Goal: Transaction & Acquisition: Purchase product/service

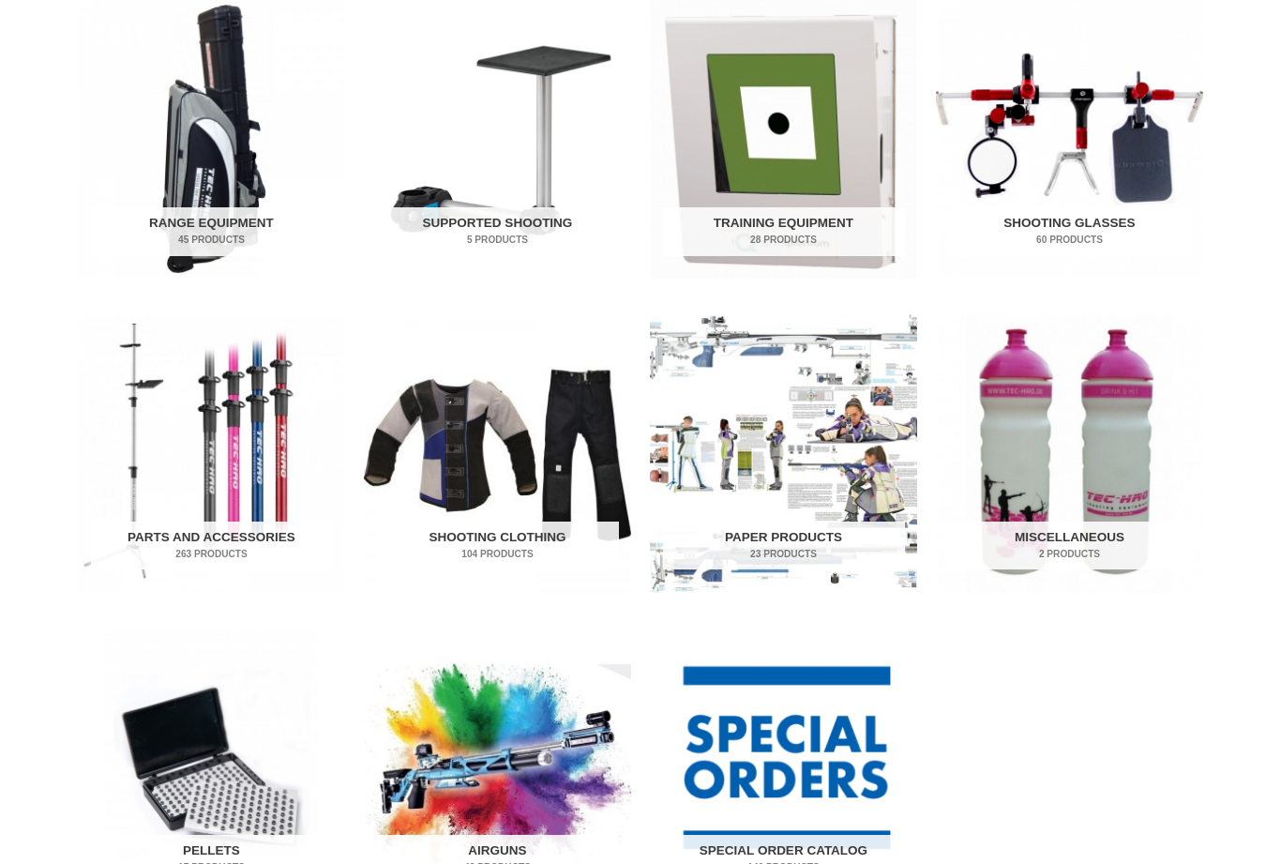
scroll to position [665, 0]
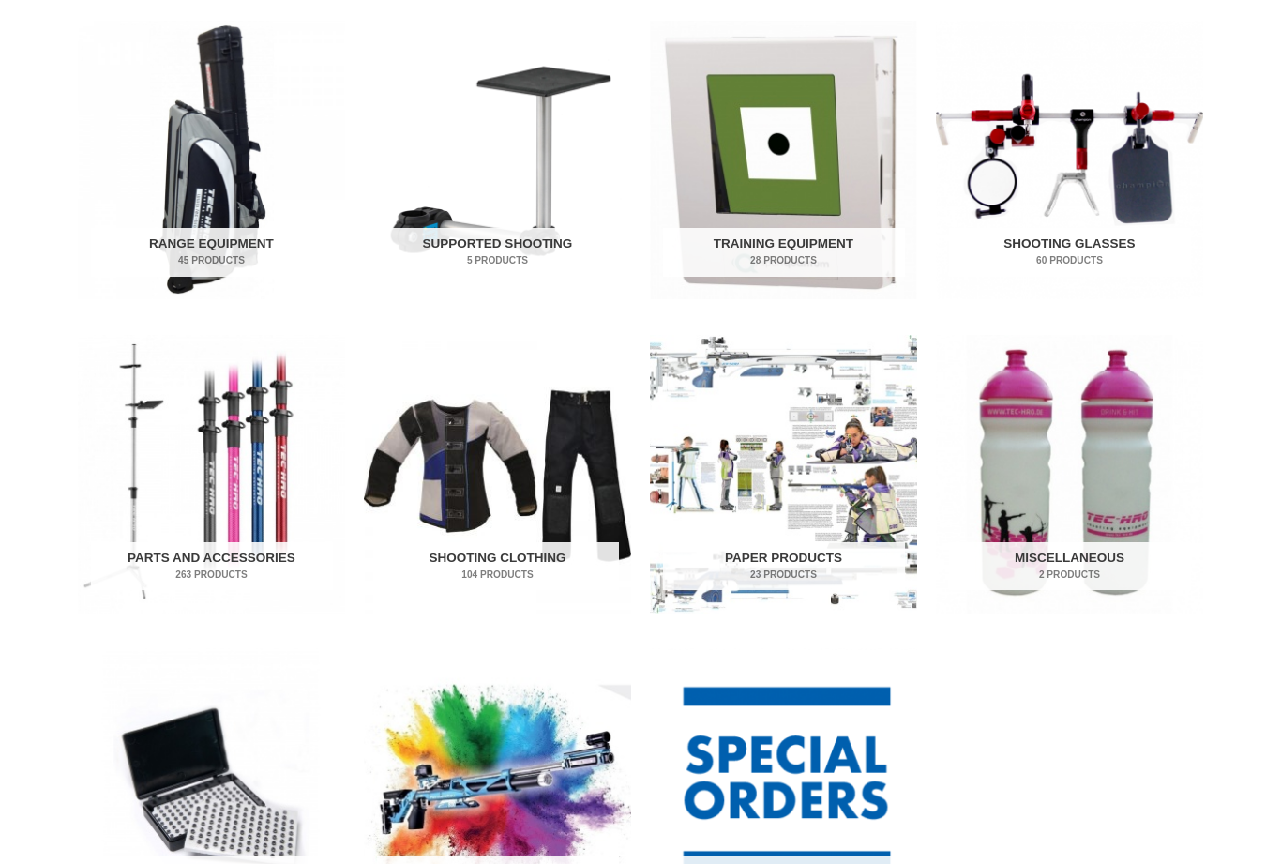
click at [233, 146] on img "Visit product category Range Equipment" at bounding box center [211, 160] width 267 height 279
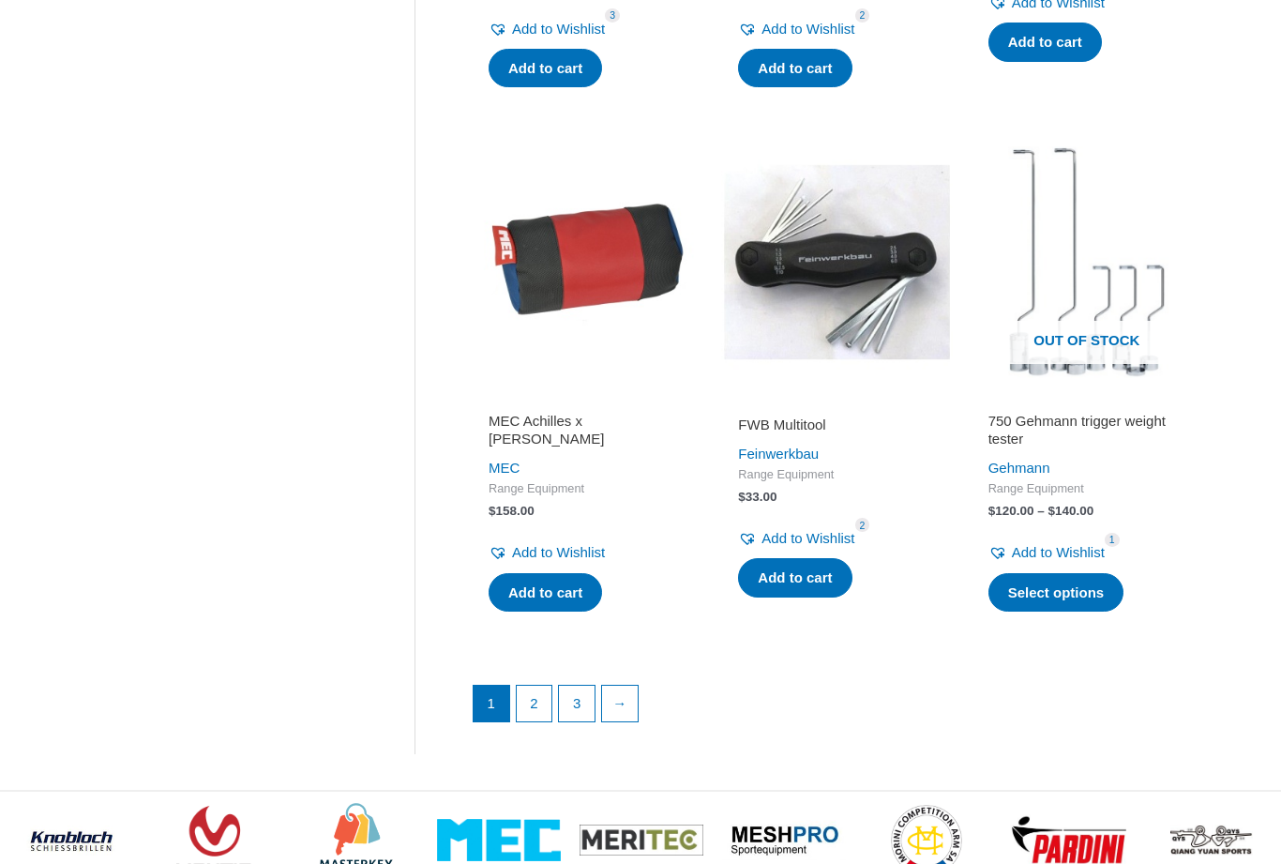
scroll to position [2422, 0]
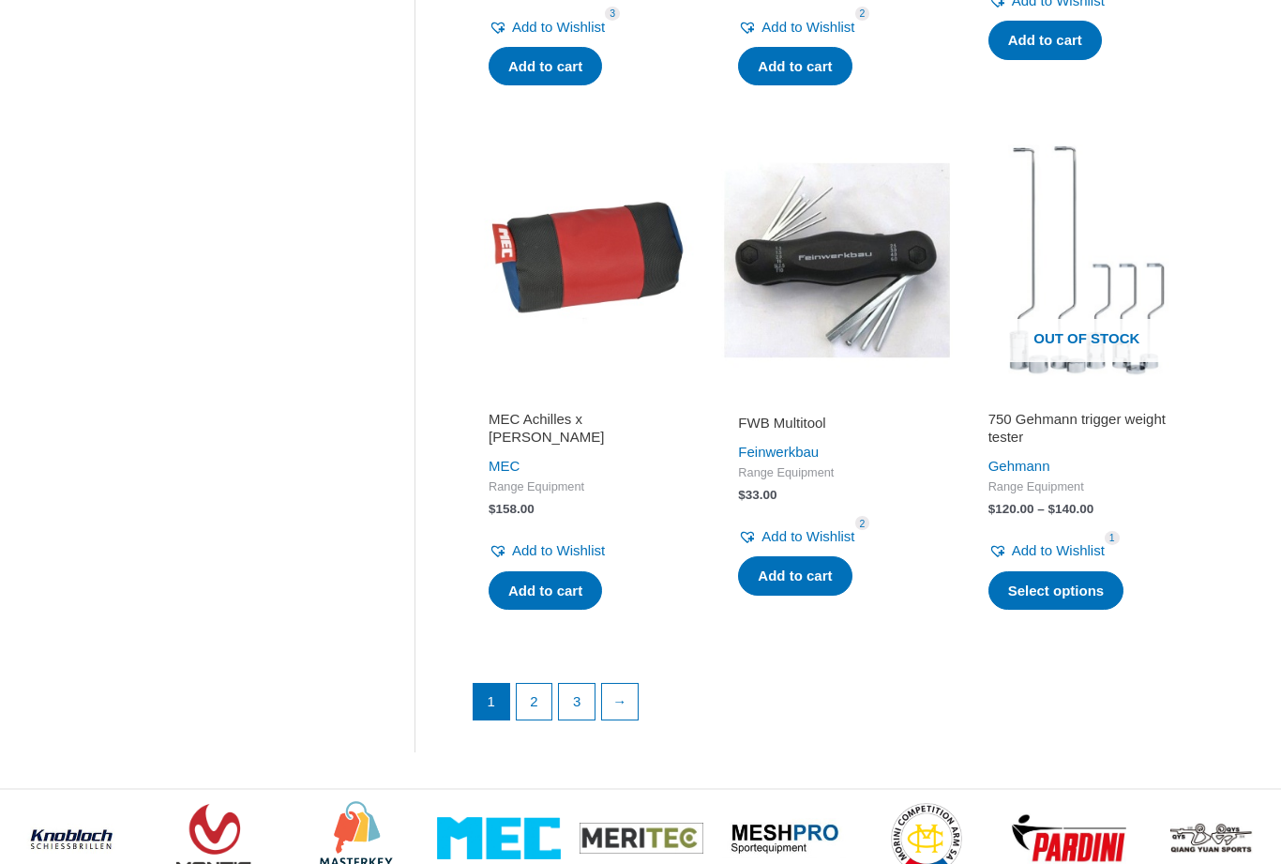
click at [544, 688] on link "2" at bounding box center [535, 703] width 36 height 36
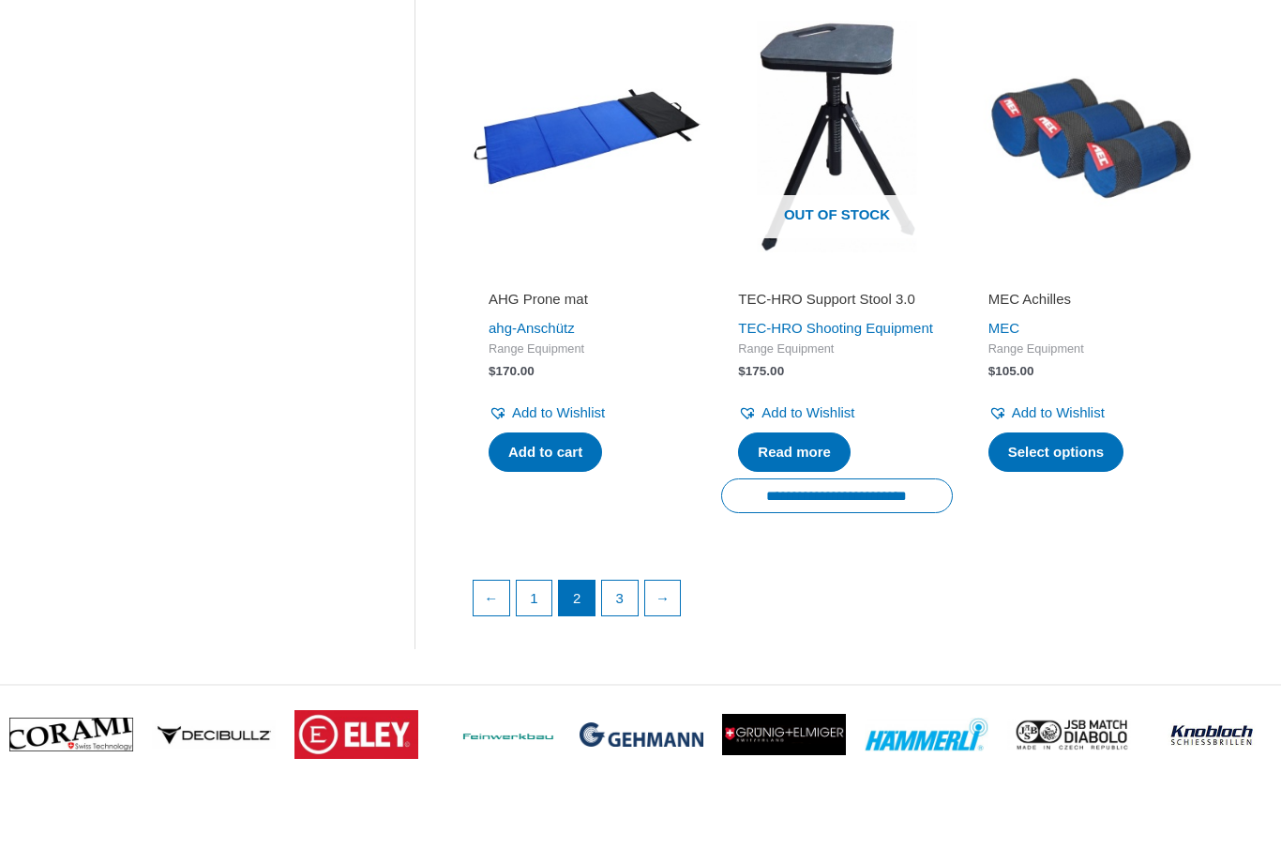
scroll to position [2554, 0]
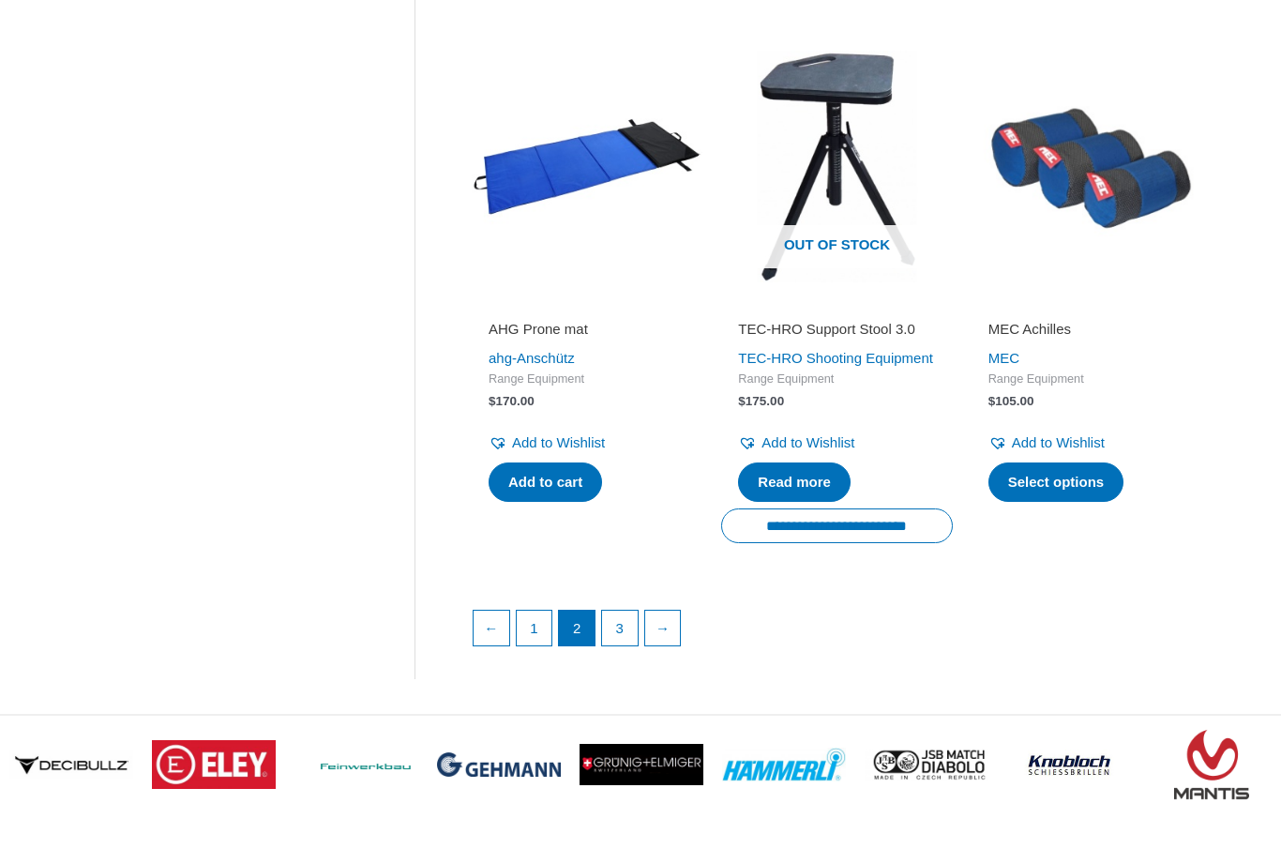
click at [625, 646] on link "3" at bounding box center [620, 628] width 36 height 36
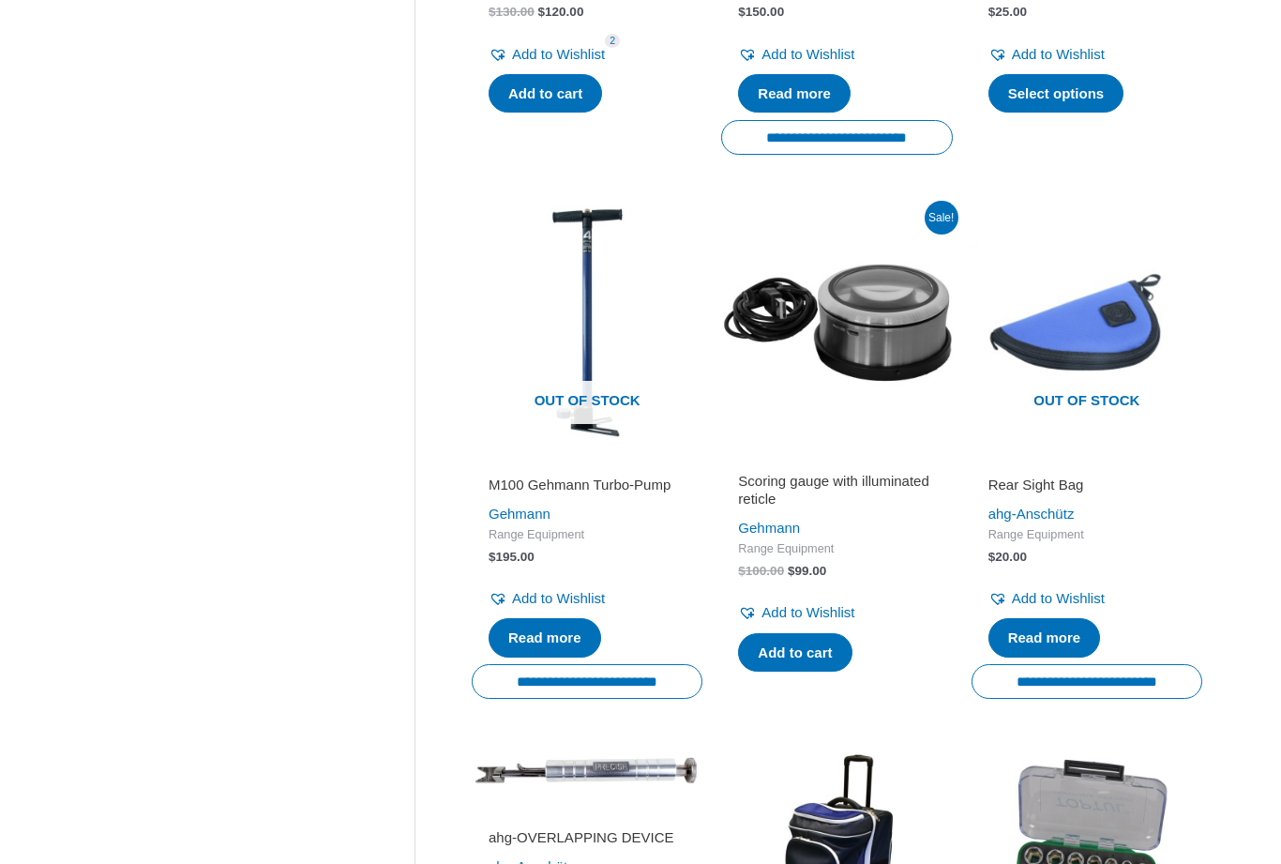
scroll to position [1325, 0]
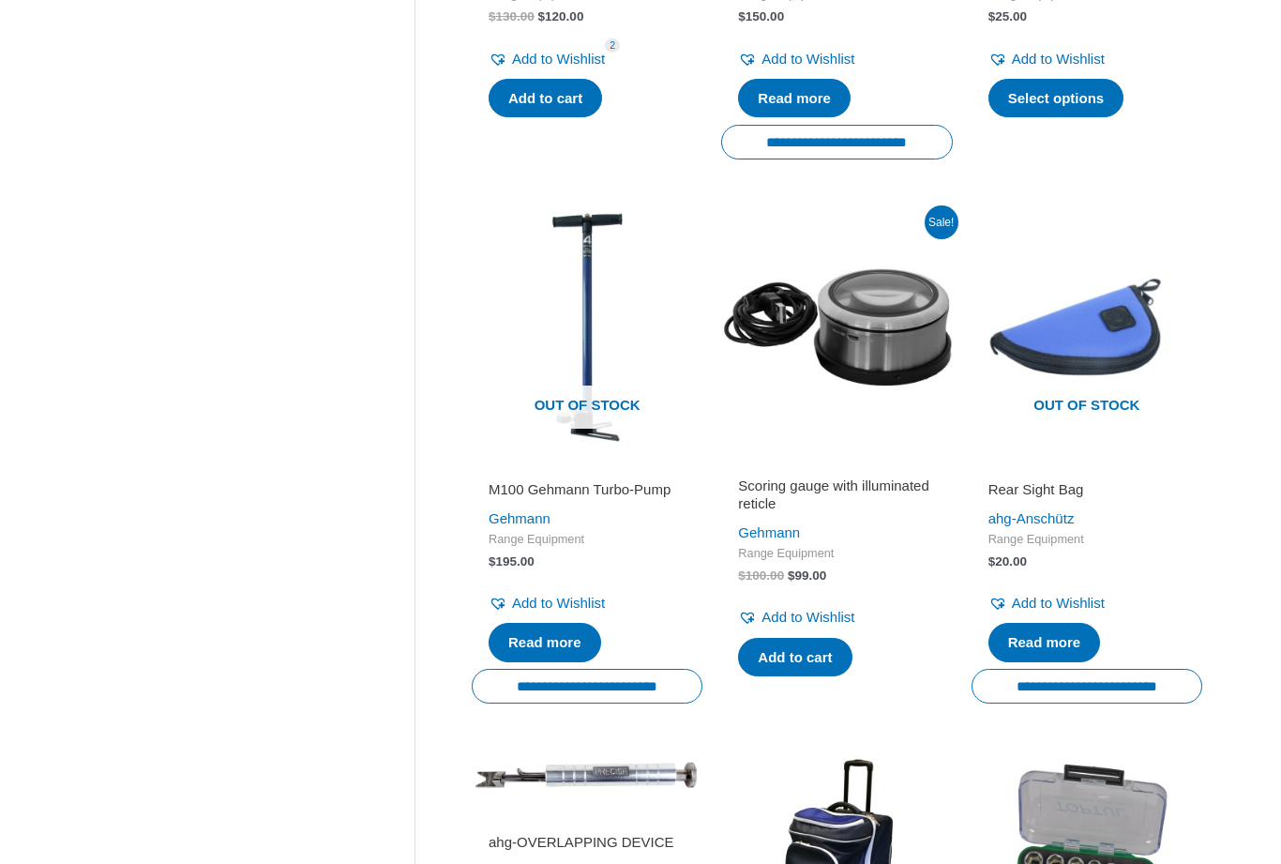
click at [1070, 483] on h2 "Rear Sight Bag" at bounding box center [1086, 489] width 197 height 19
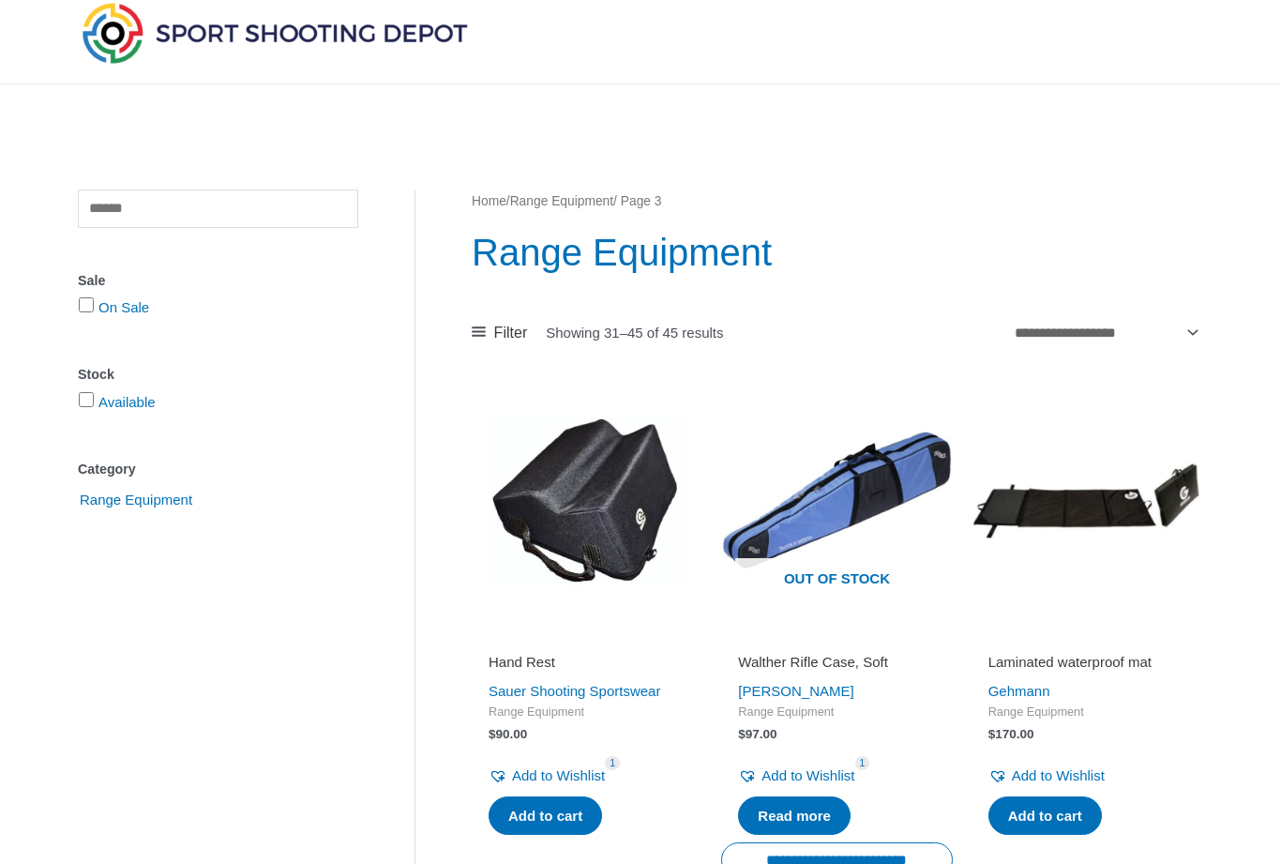
scroll to position [0, 0]
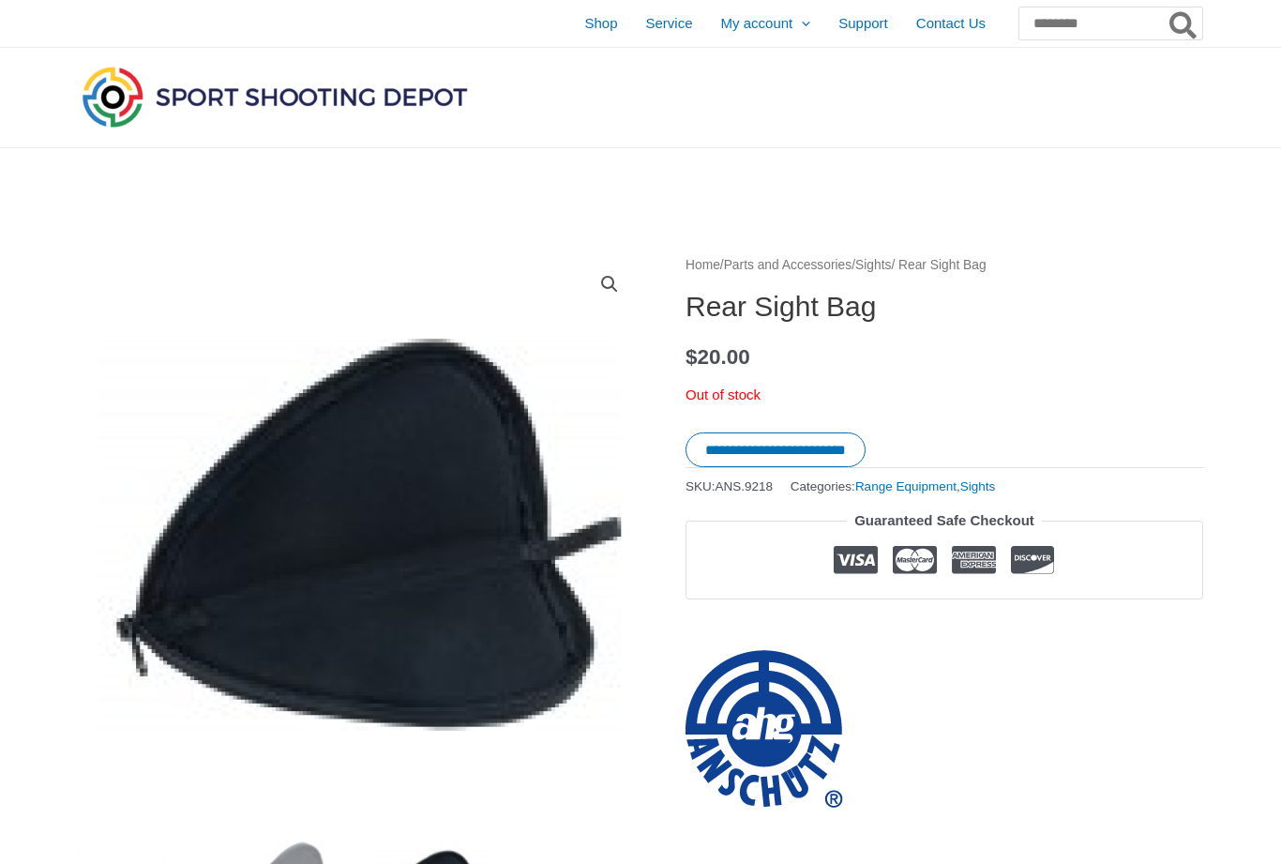
scroll to position [45, 0]
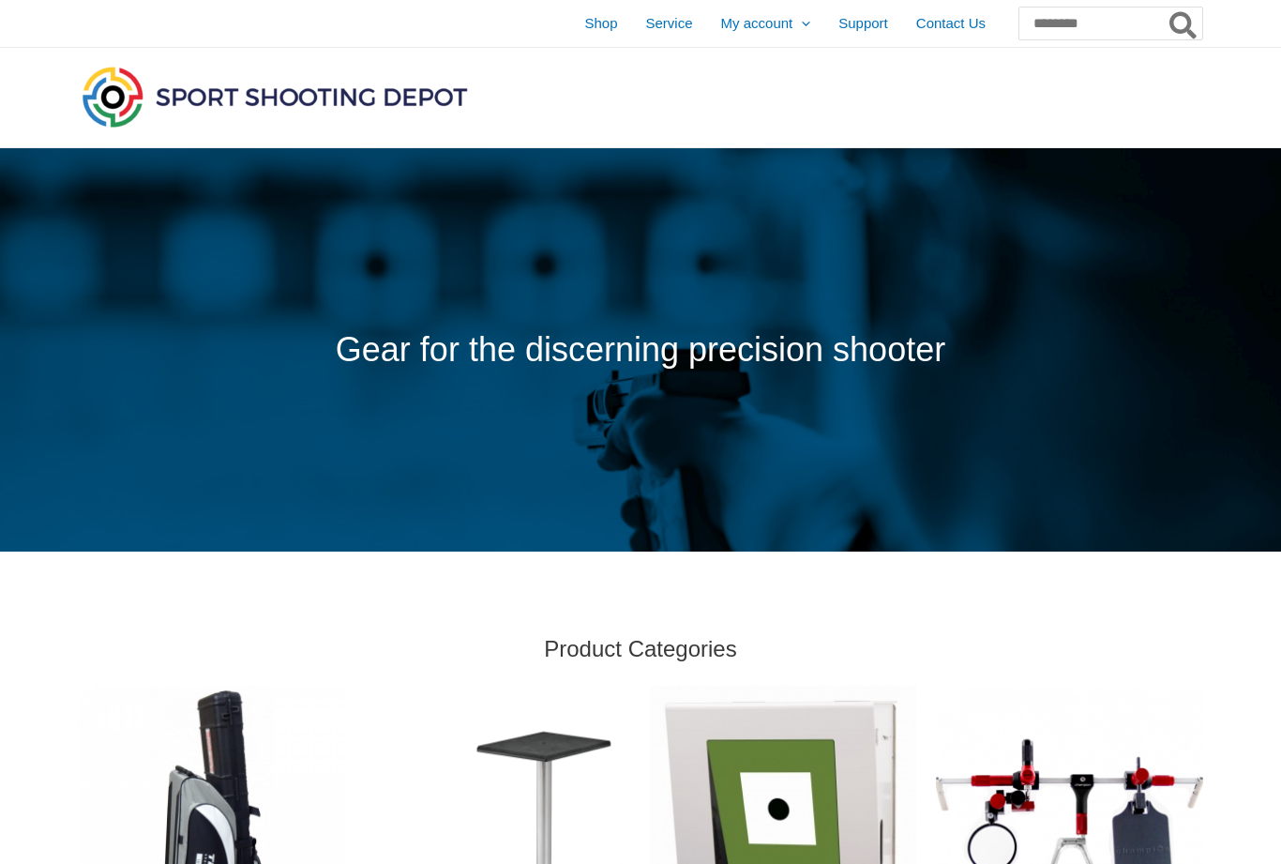
scroll to position [725, 0]
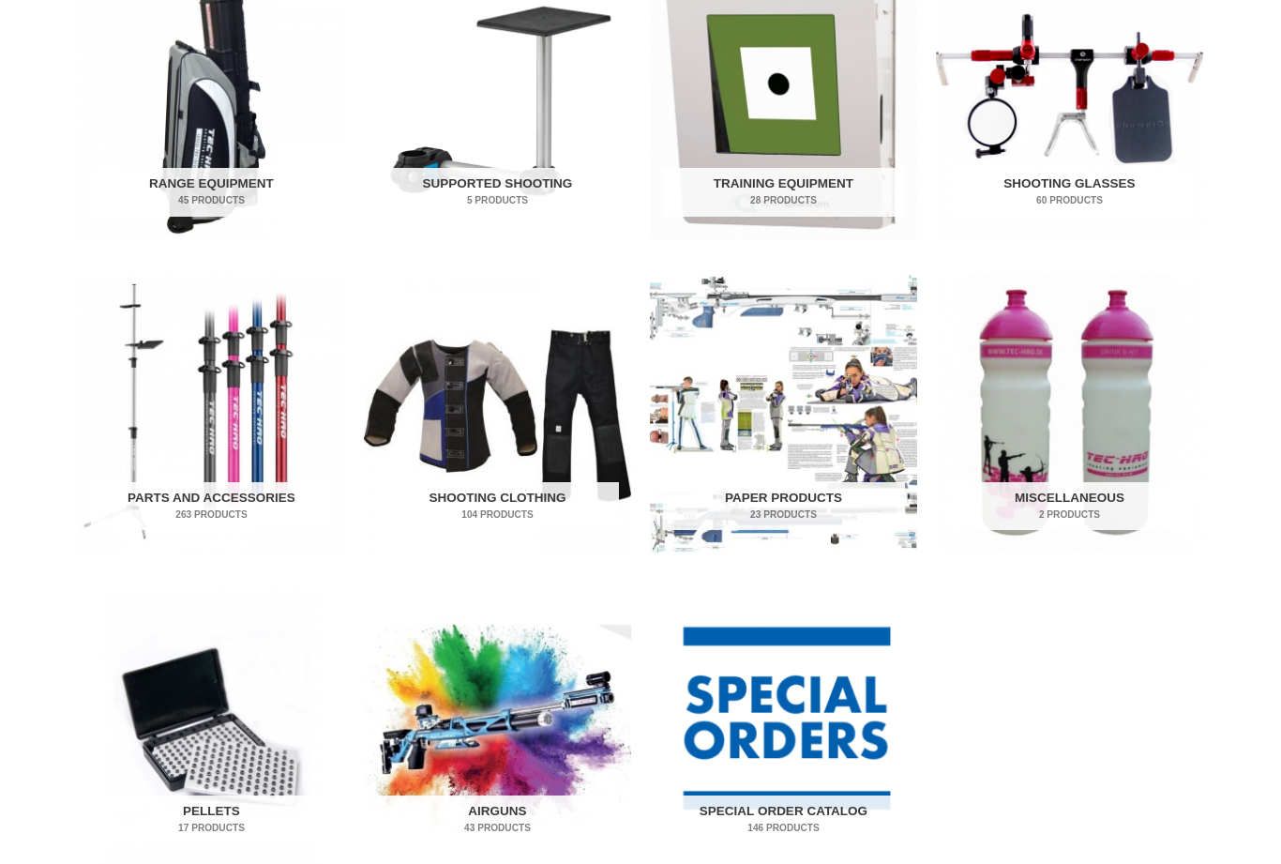
click at [208, 434] on img "Visit product category Parts and Accessories" at bounding box center [211, 414] width 267 height 279
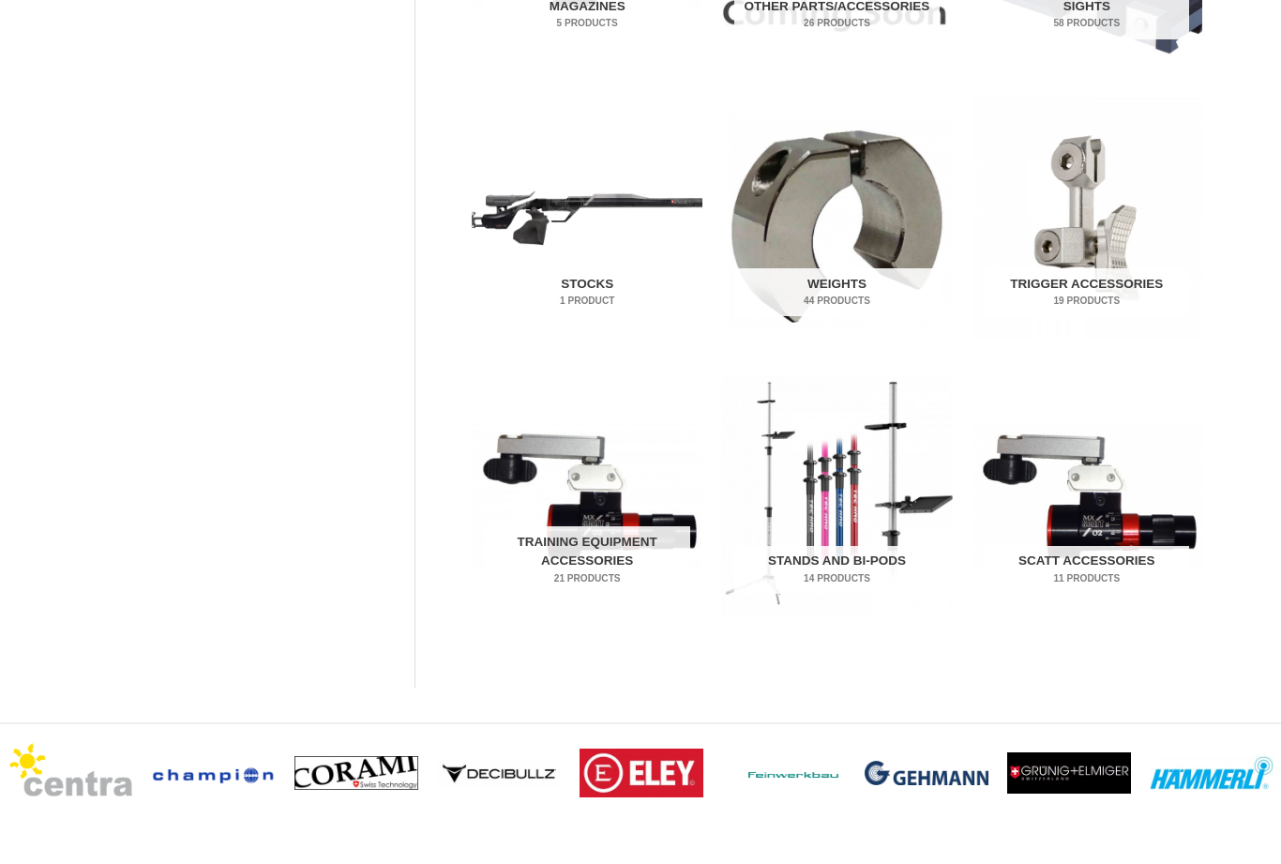
scroll to position [899, 0]
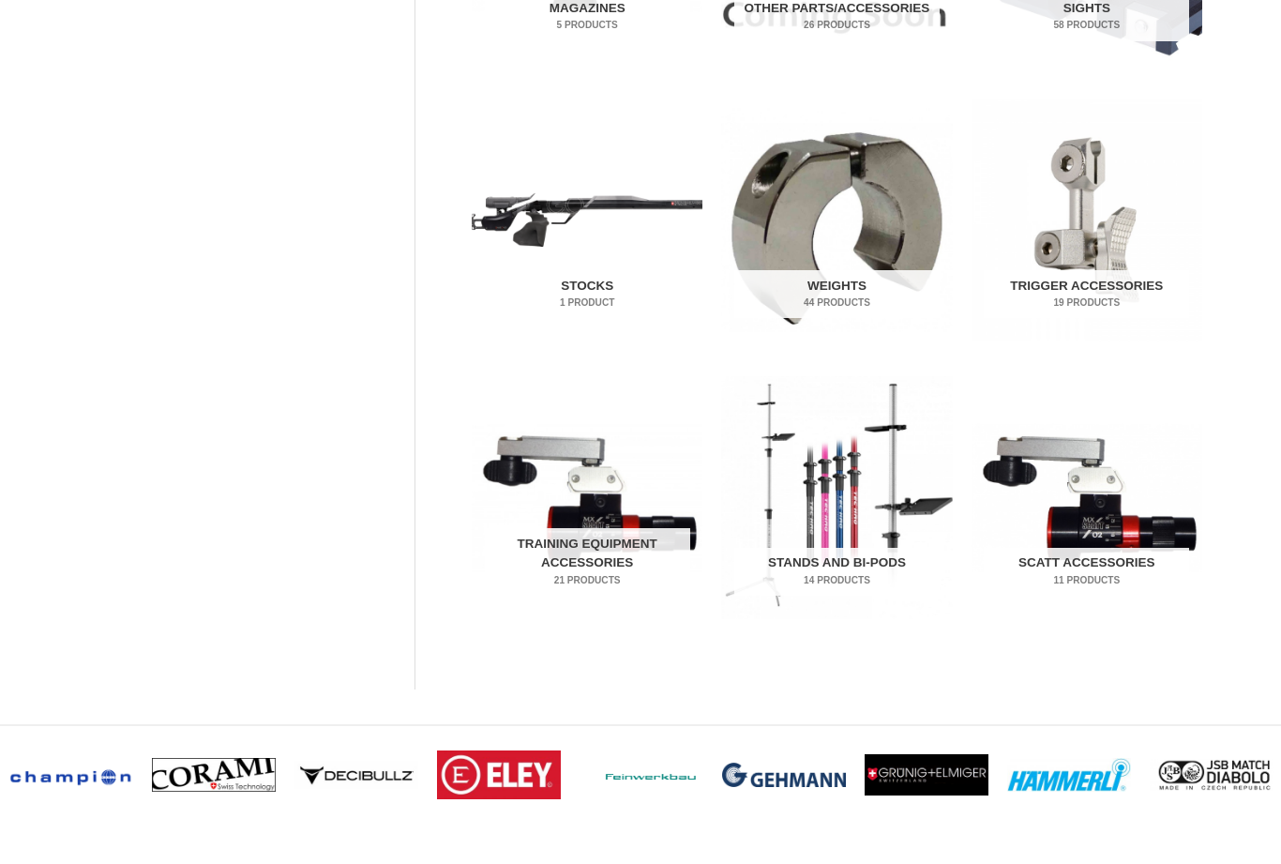
click at [812, 544] on img "Visit product category Stands and Bi-pods" at bounding box center [836, 497] width 231 height 242
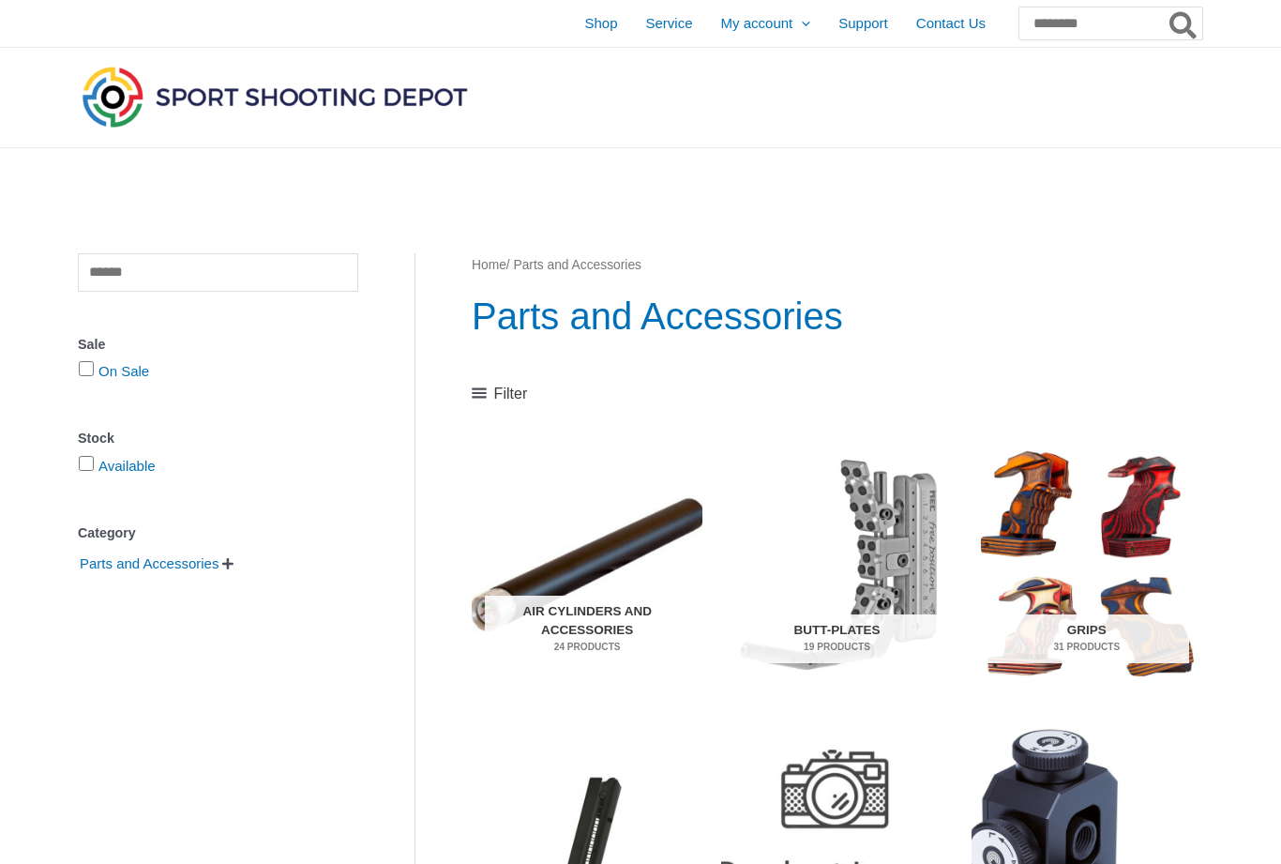
scroll to position [959, 0]
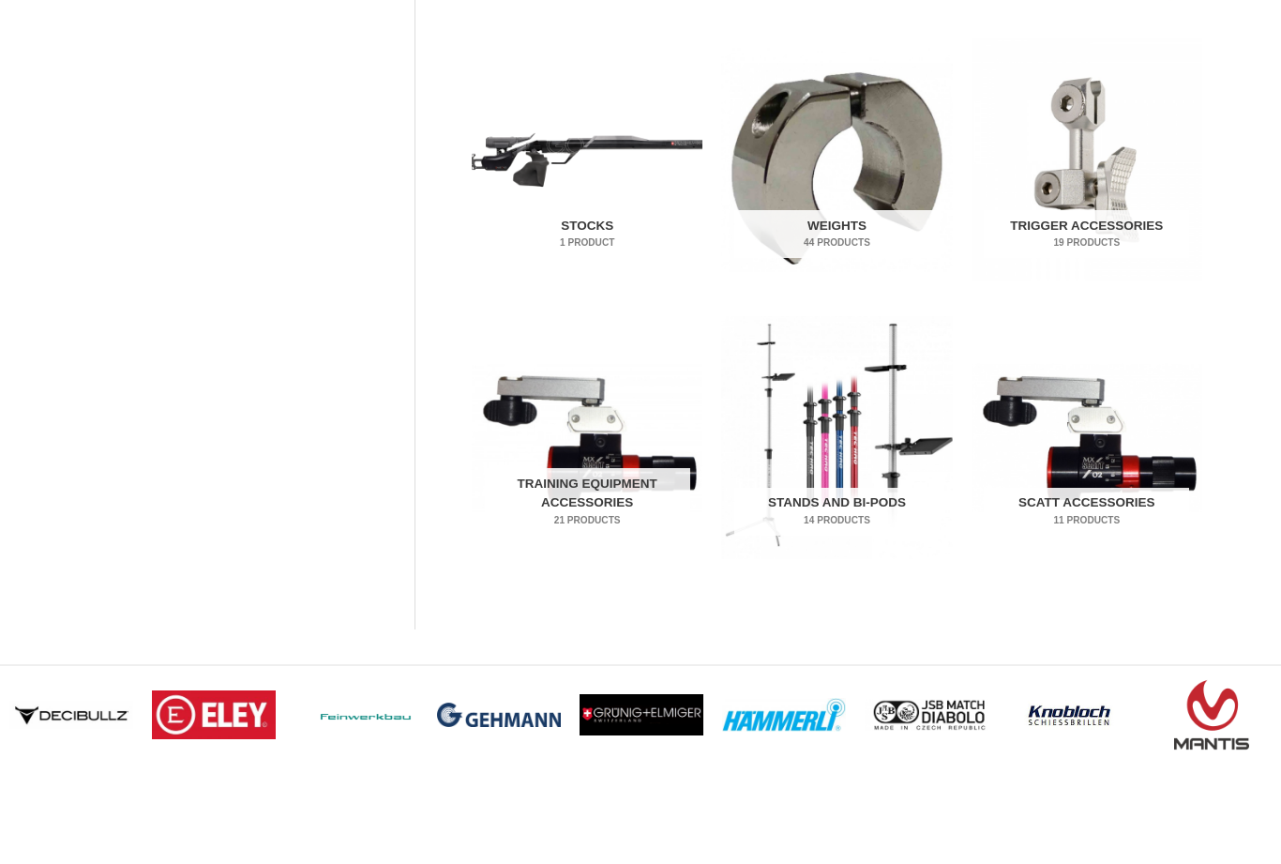
click at [664, 484] on h2 "Training Equipment Accessories 21 Products" at bounding box center [587, 502] width 205 height 68
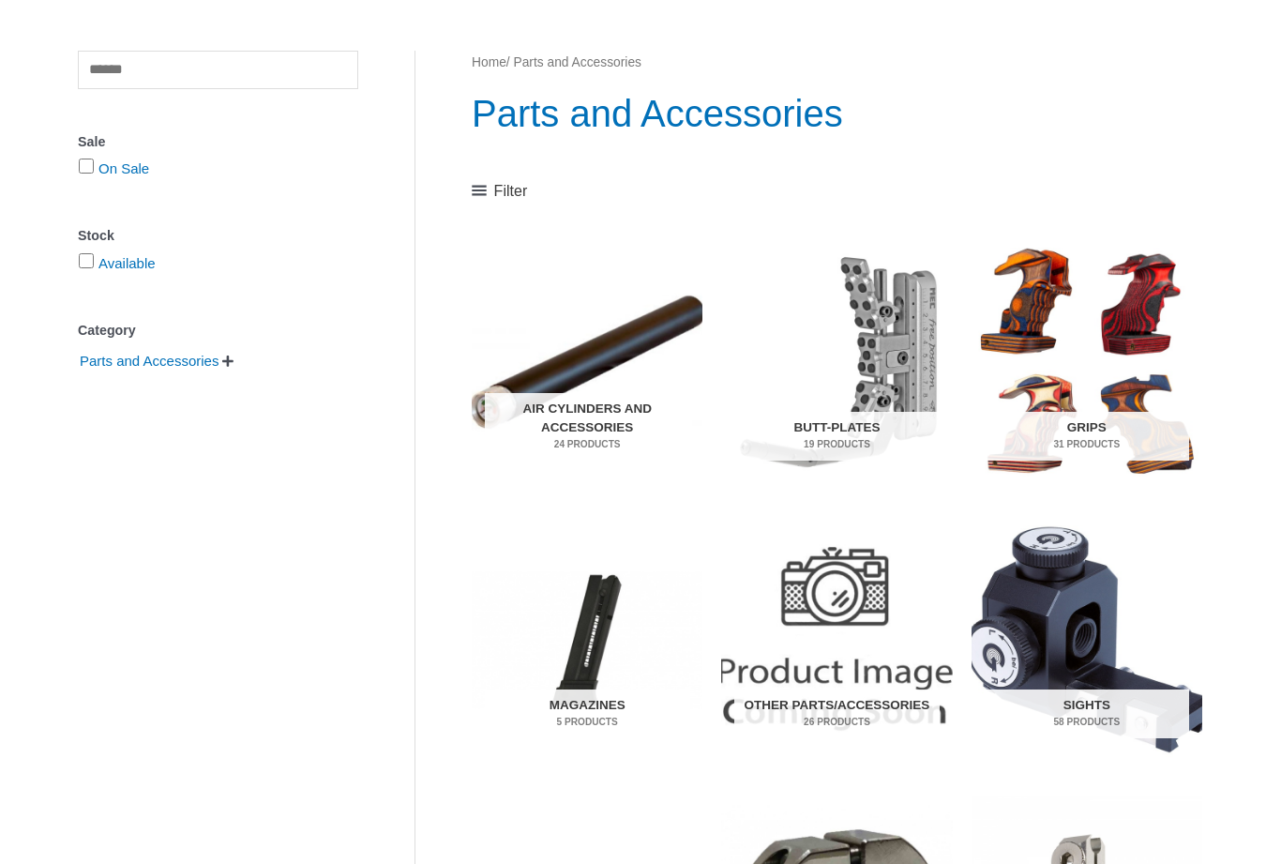
scroll to position [195, 0]
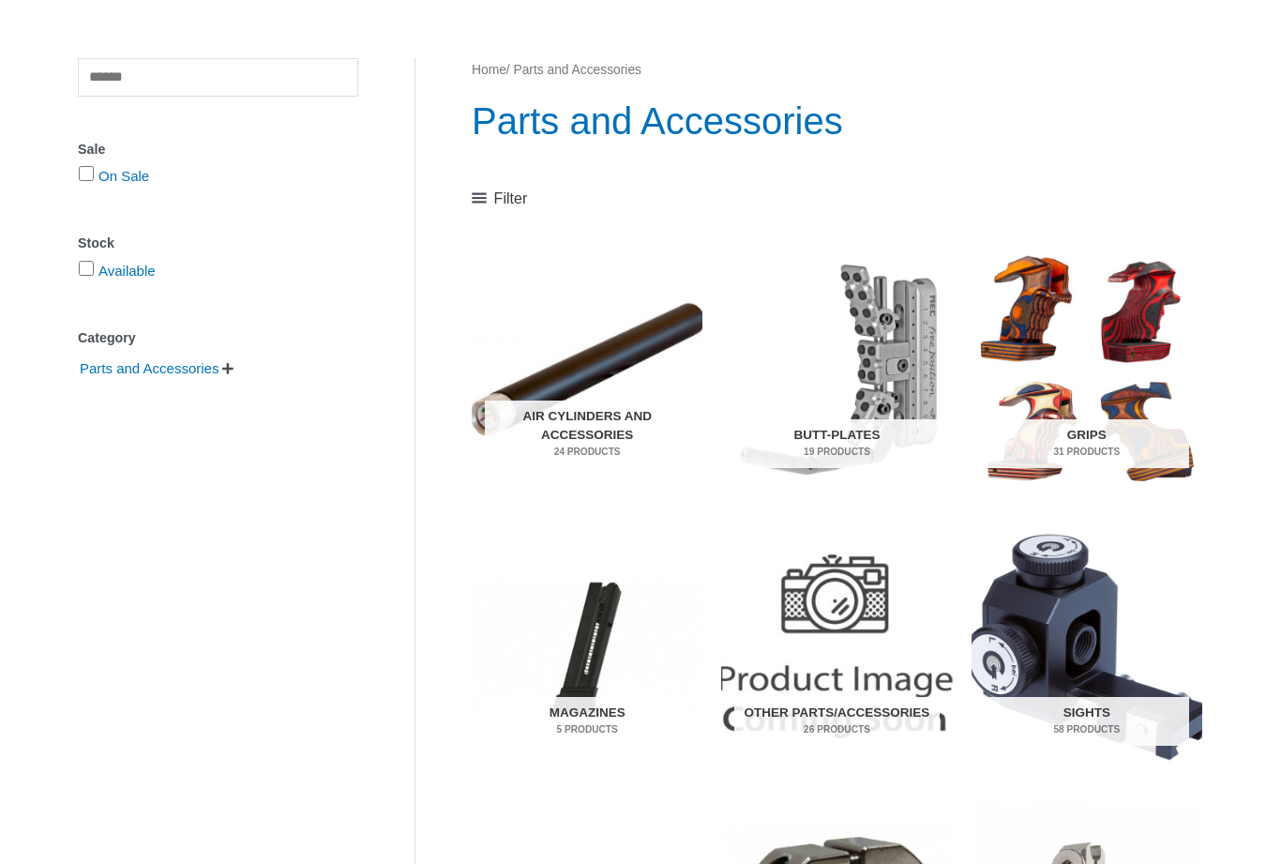
click at [656, 319] on img "Visit product category Air Cylinders and Accessories" at bounding box center [587, 370] width 231 height 242
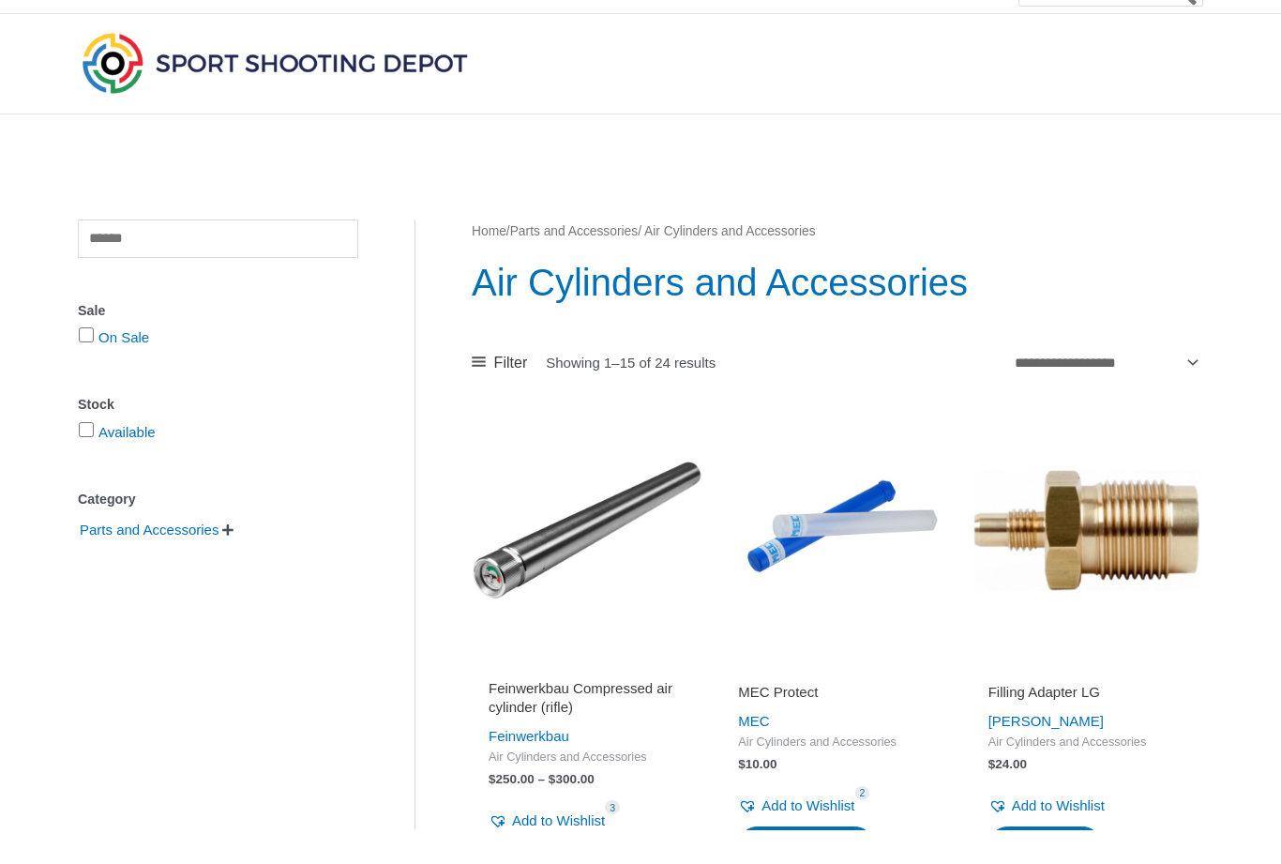
scroll to position [46, 0]
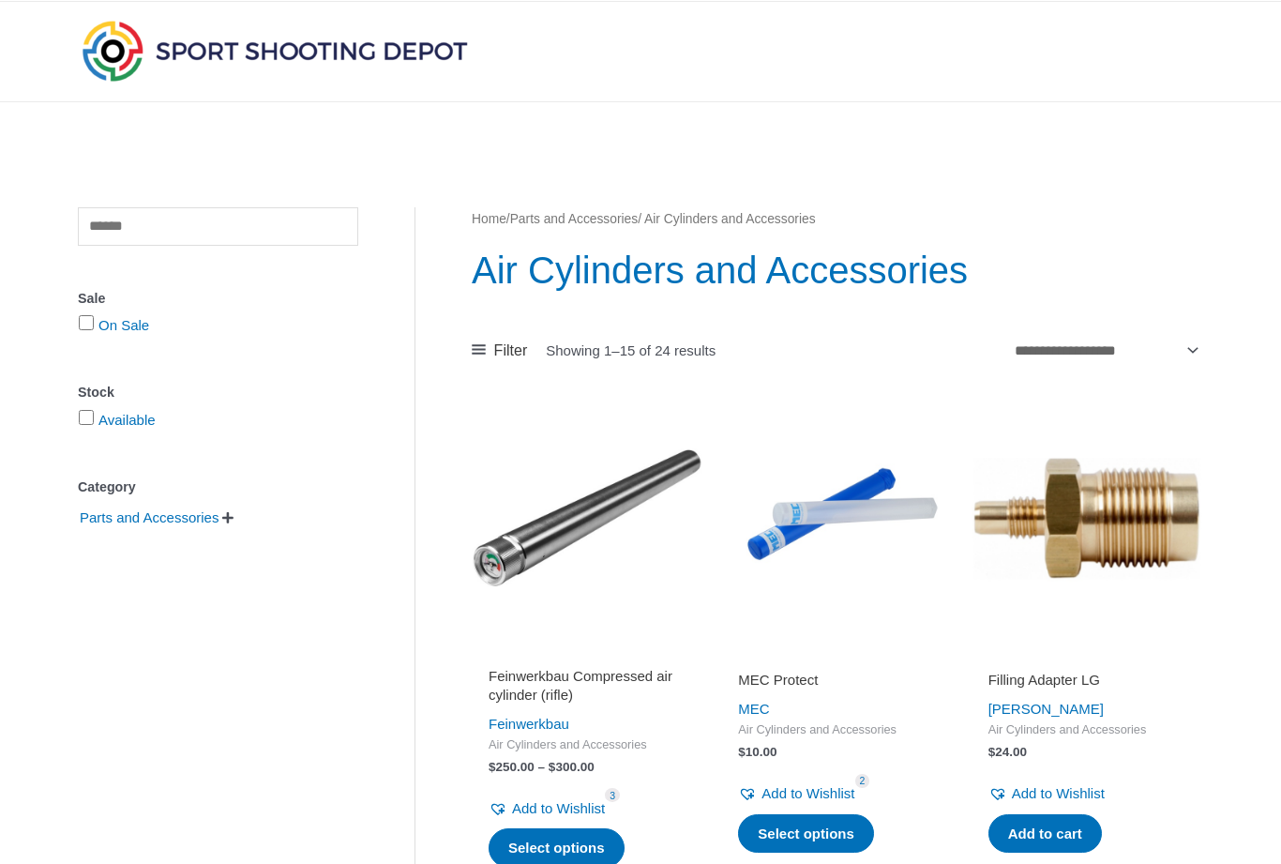
click at [815, 680] on h2 "MEC Protect" at bounding box center [836, 680] width 197 height 19
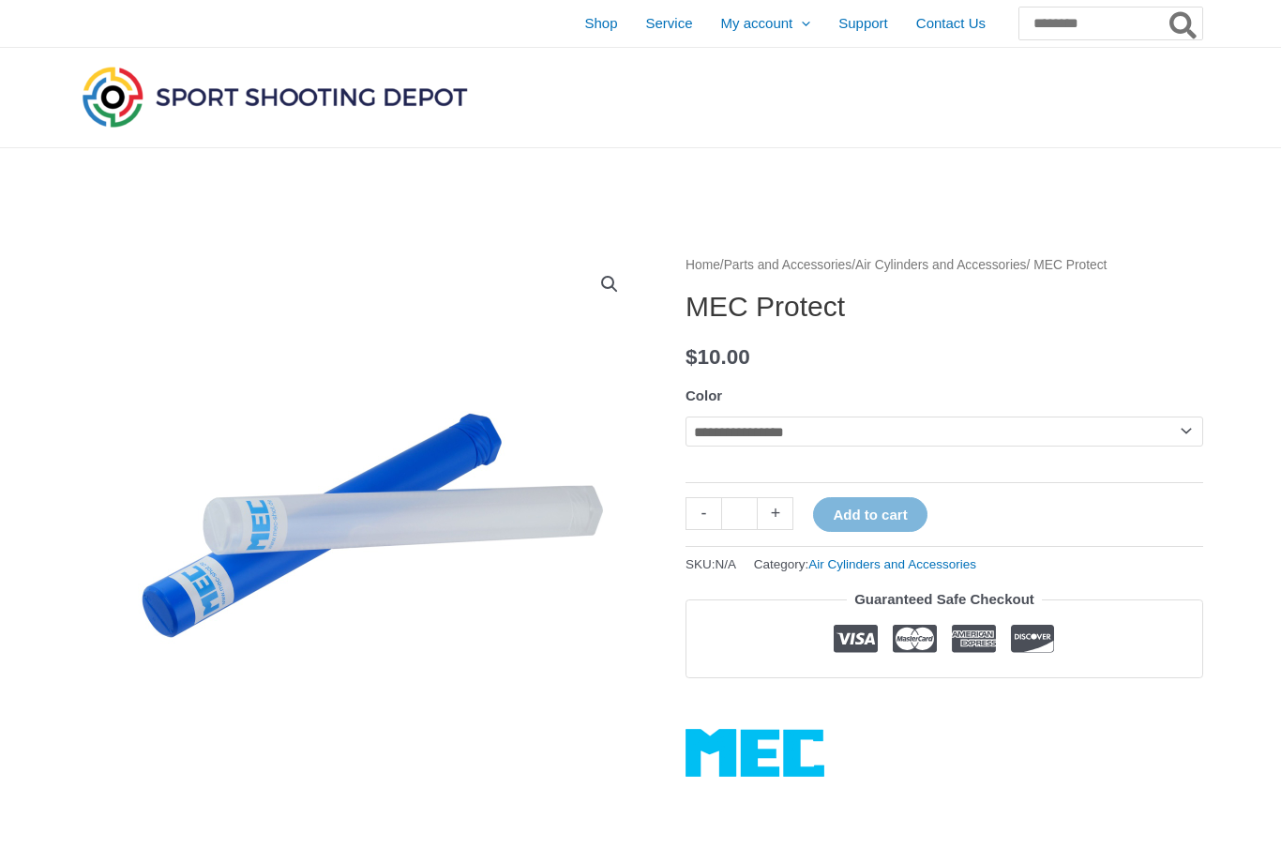
click at [1200, 438] on select "**********" at bounding box center [945, 431] width 518 height 30
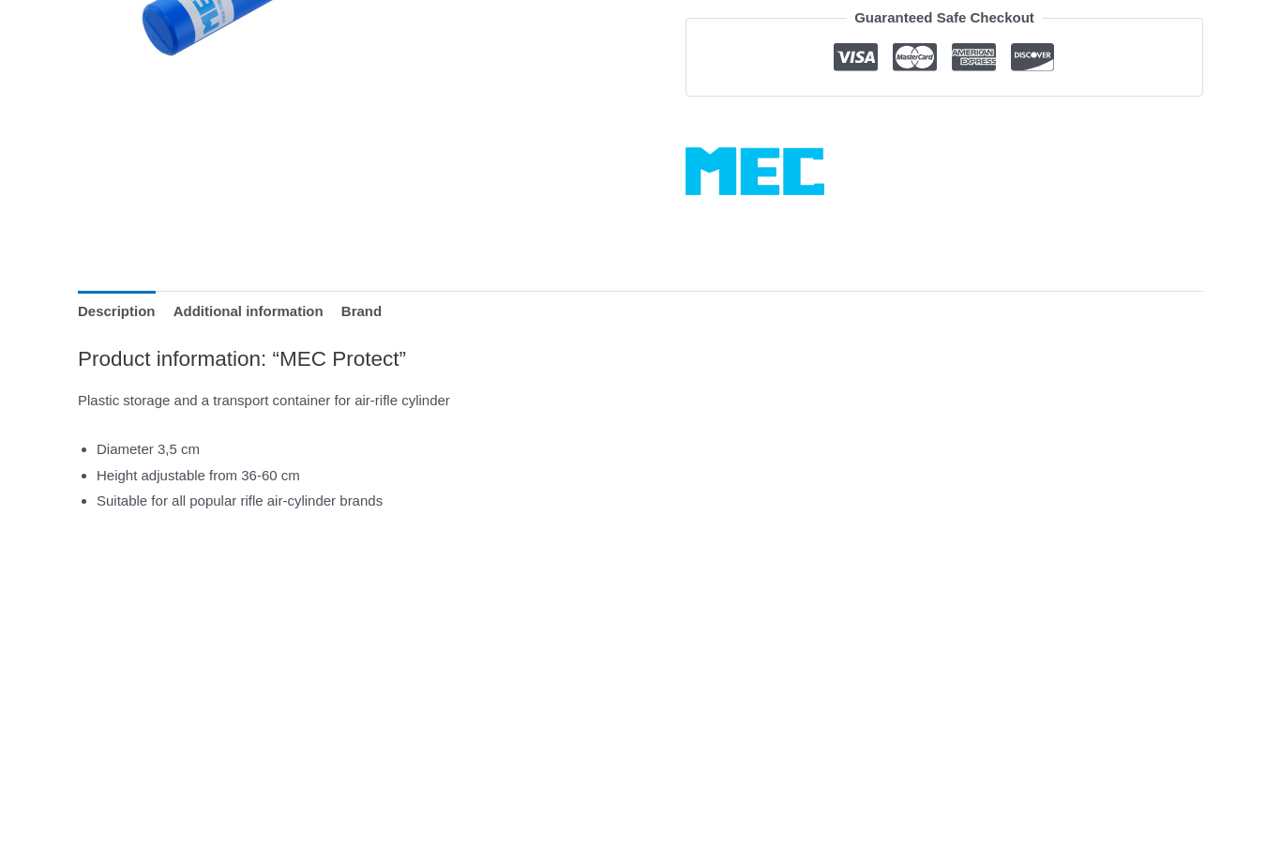
scroll to position [538, 0]
